Goal: Go to known website: Access a specific website the user already knows

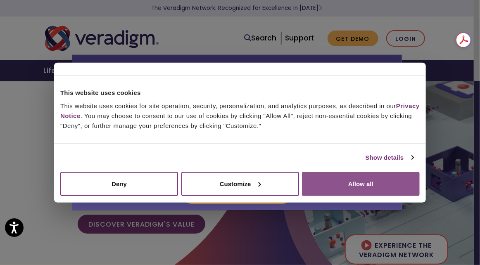
click at [342, 182] on button "Allow all" at bounding box center [361, 184] width 118 height 24
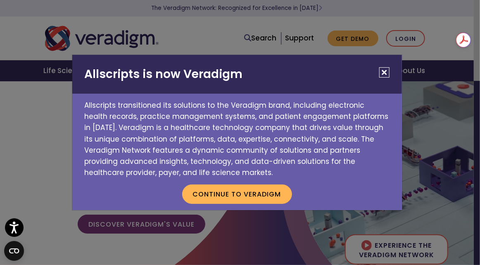
click at [401, 35] on div "Allscripts is now Veradigm Allscripts transitioned its solutions to the Veradig…" at bounding box center [240, 132] width 480 height 265
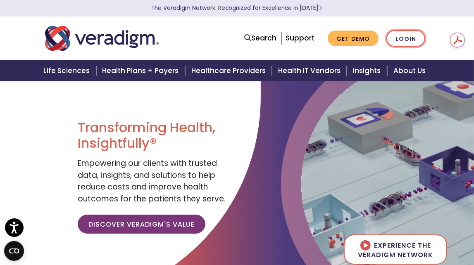
click at [407, 38] on link "Login" at bounding box center [405, 38] width 39 height 17
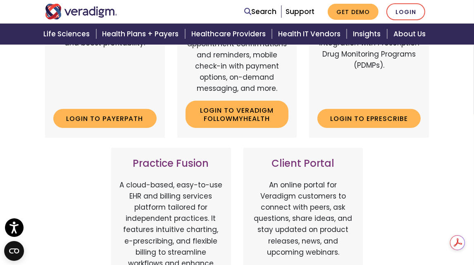
scroll to position [464, 0]
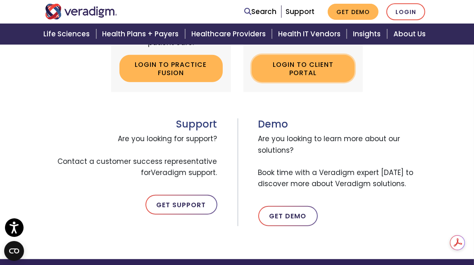
click at [305, 72] on link "Login to Client Portal" at bounding box center [303, 68] width 103 height 27
